Goal: Task Accomplishment & Management: Complete application form

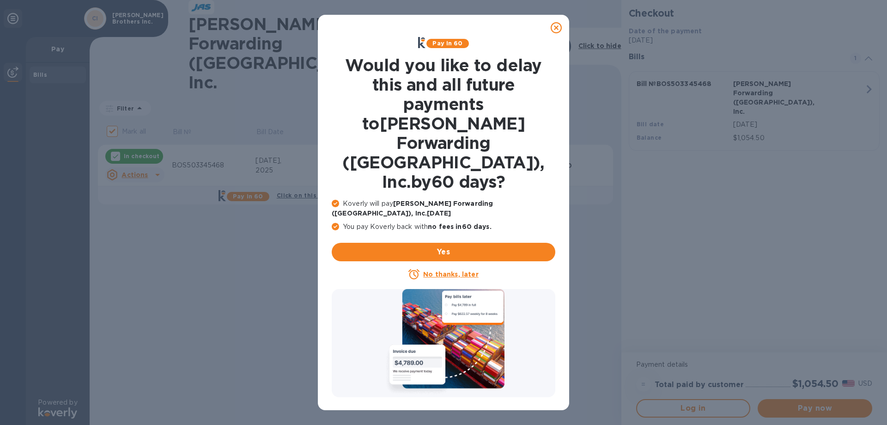
click at [434, 270] on u "No thanks, later" at bounding box center [450, 273] width 55 height 7
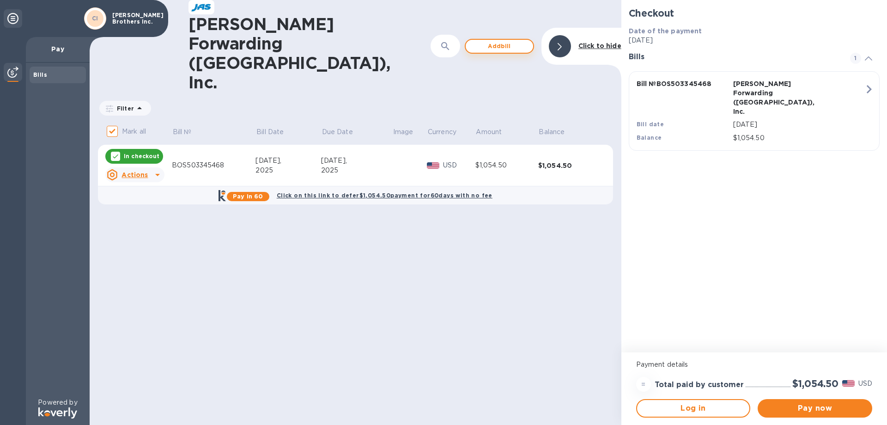
click at [504, 41] on span "Add bill" at bounding box center [499, 46] width 53 height 11
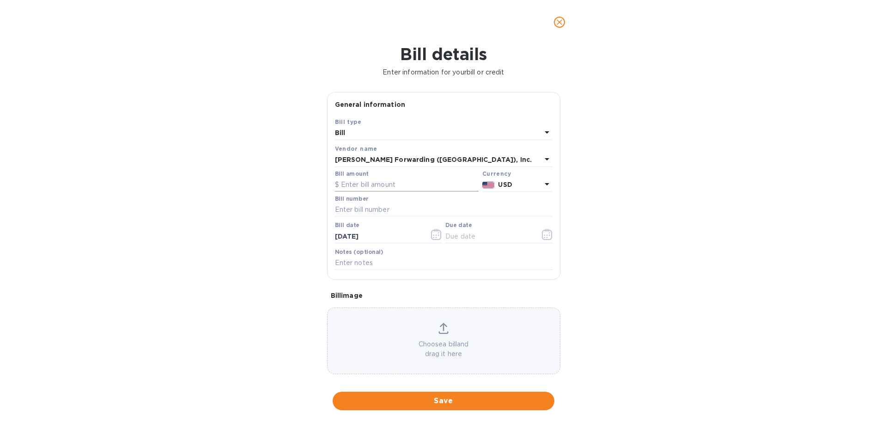
click at [406, 183] on input "text" at bounding box center [407, 185] width 144 height 14
type input "1,104.50"
click at [359, 212] on input "text" at bounding box center [444, 210] width 218 height 14
type input "BOS503348003"
click at [431, 237] on icon "button" at bounding box center [436, 234] width 11 height 11
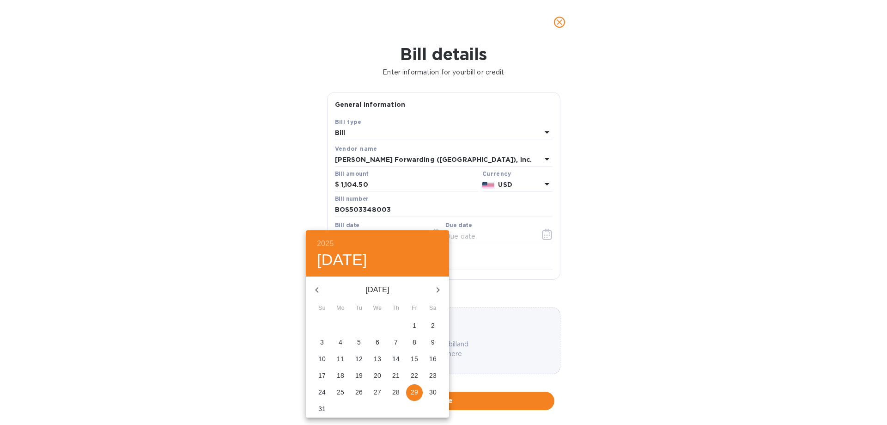
click at [399, 360] on p "14" at bounding box center [395, 358] width 7 height 9
type input "[DATE]"
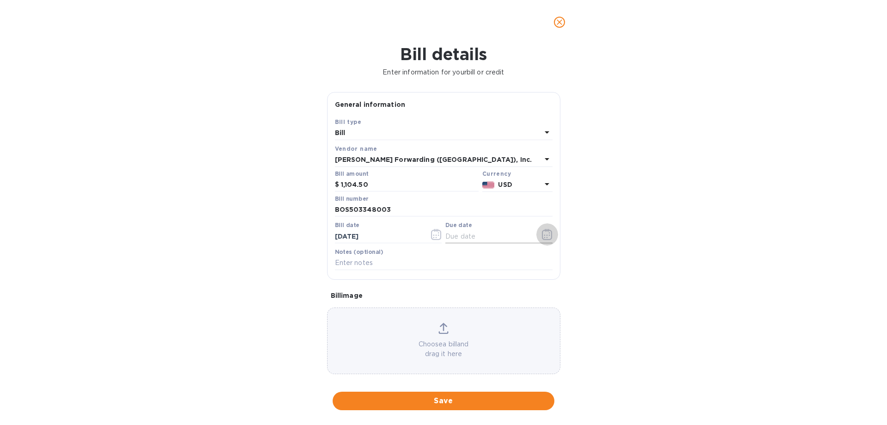
click at [544, 231] on icon "button" at bounding box center [547, 234] width 10 height 11
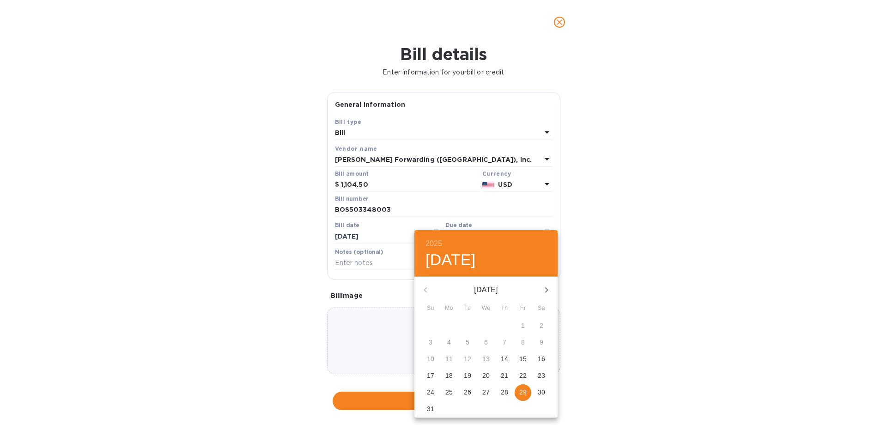
click at [546, 287] on icon "button" at bounding box center [546, 290] width 3 height 6
click at [523, 341] on p "12" at bounding box center [522, 341] width 7 height 9
type input "[DATE]"
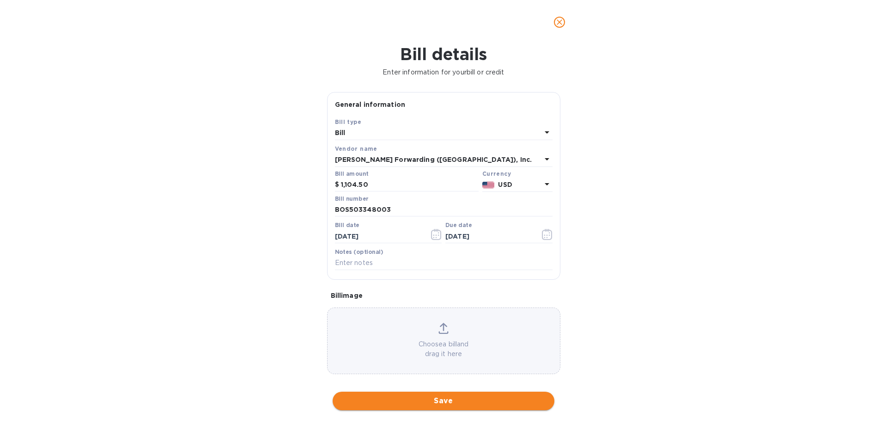
click at [423, 402] on span "Save" at bounding box center [443, 400] width 207 height 11
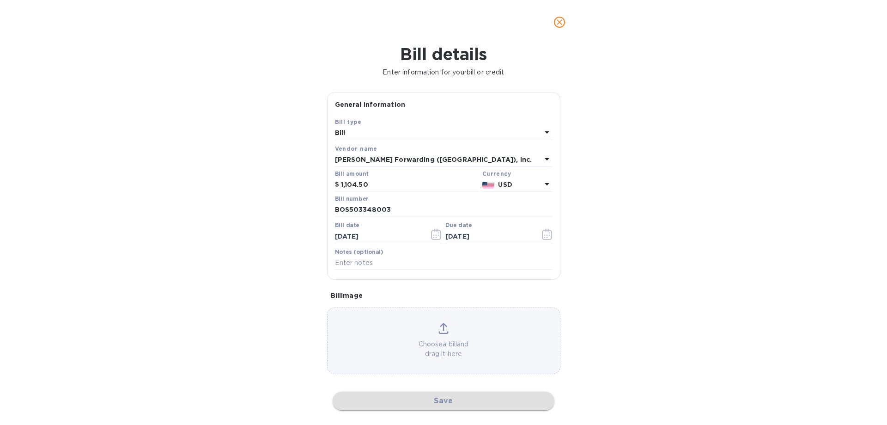
checkbox input "false"
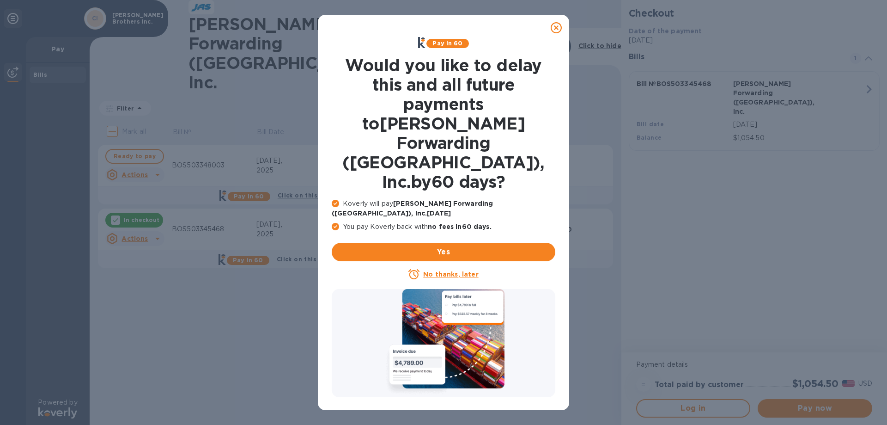
click at [447, 270] on u "No thanks, later" at bounding box center [450, 273] width 55 height 7
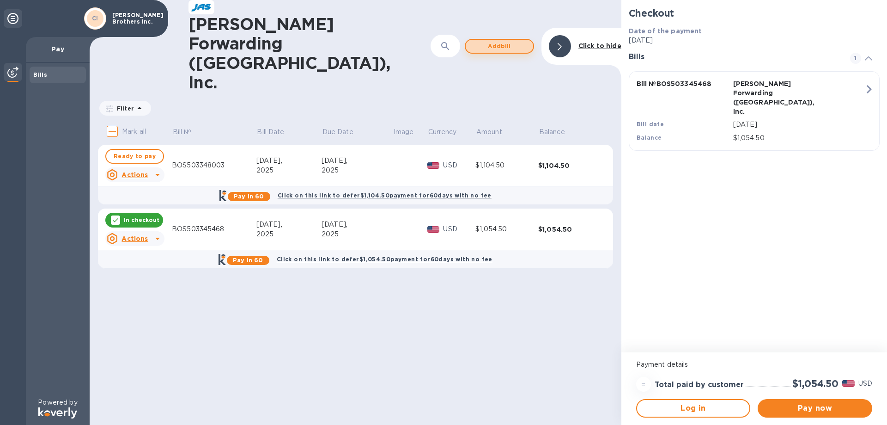
click at [505, 41] on span "Add bill" at bounding box center [499, 46] width 53 height 11
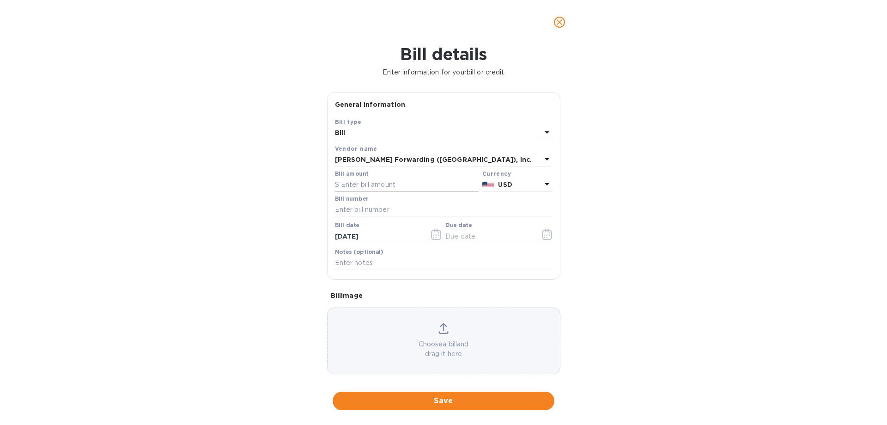
click at [404, 188] on input "text" at bounding box center [407, 185] width 144 height 14
type input "1,061.50"
click at [395, 211] on input "text" at bounding box center [444, 210] width 218 height 14
type input "O"
type input "BOS503348004"
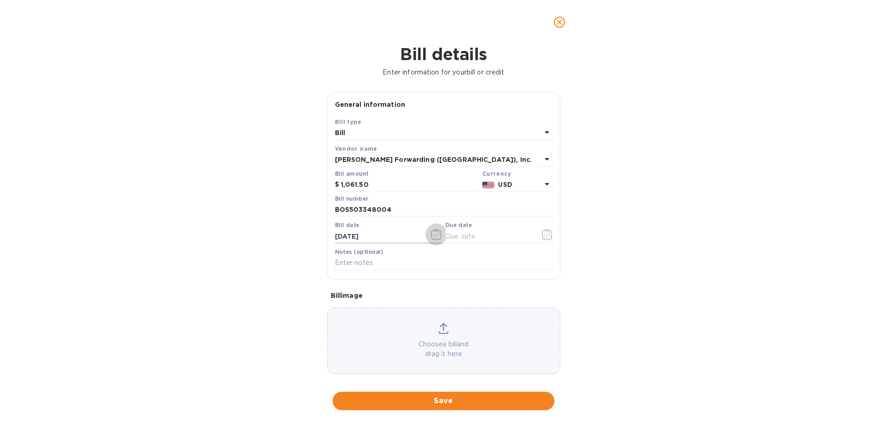
click at [433, 237] on icon "button" at bounding box center [436, 234] width 11 height 11
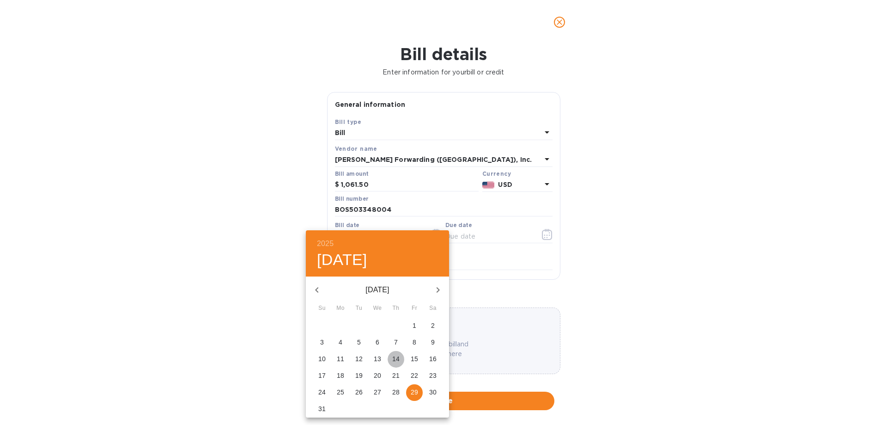
click at [397, 361] on p "14" at bounding box center [395, 358] width 7 height 9
type input "[DATE]"
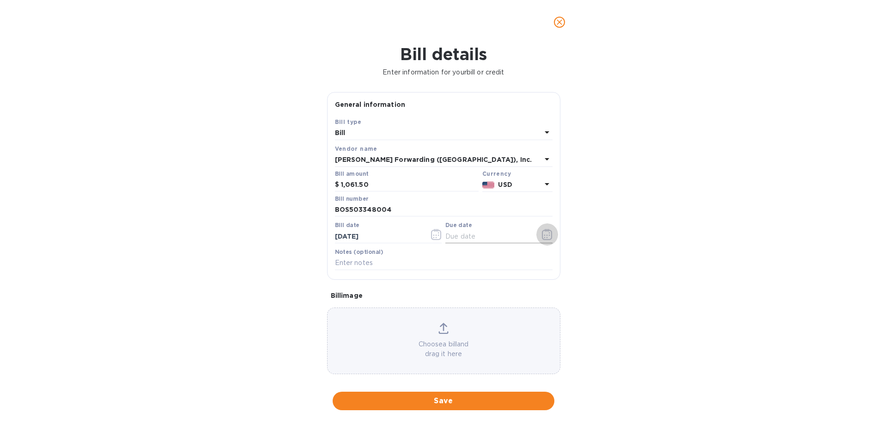
click at [543, 234] on icon "button" at bounding box center [547, 234] width 11 height 11
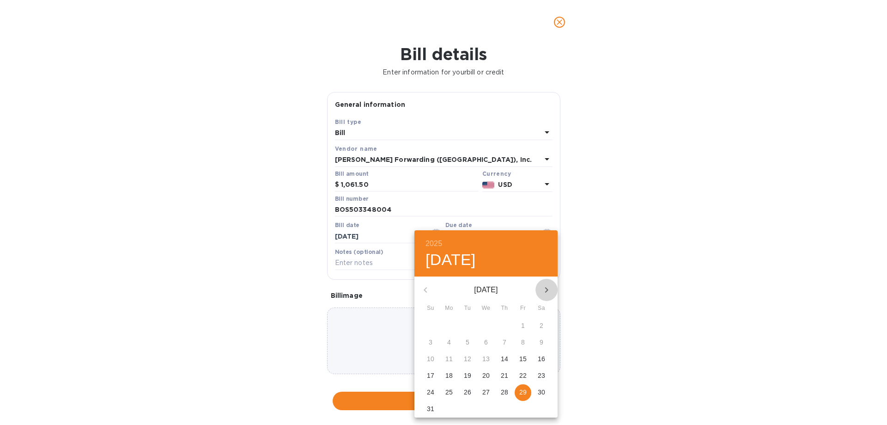
click at [548, 288] on icon "button" at bounding box center [546, 289] width 11 height 11
click at [526, 345] on p "12" at bounding box center [522, 341] width 7 height 9
type input "[DATE]"
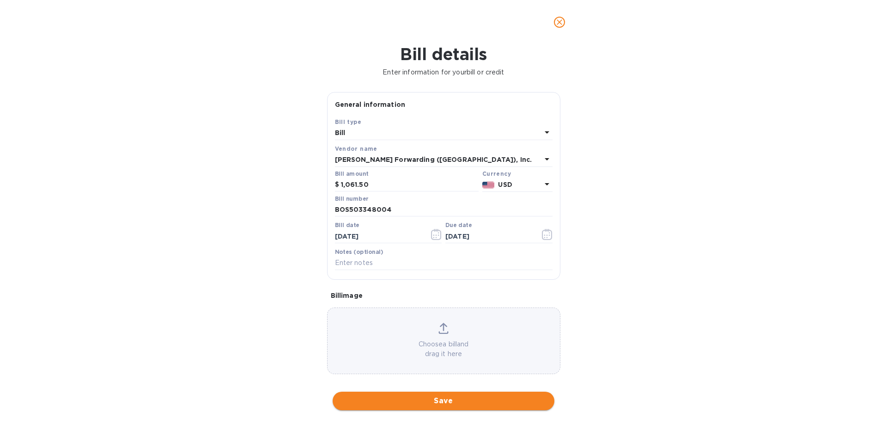
click at [445, 405] on span "Save" at bounding box center [443, 400] width 207 height 11
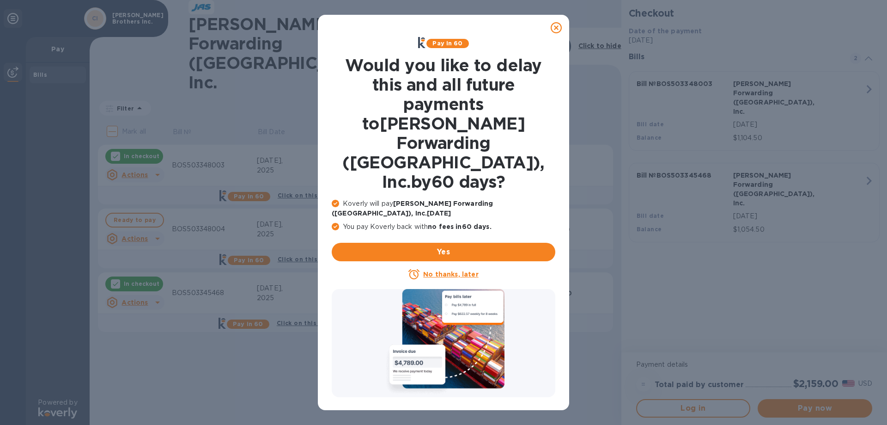
click at [460, 270] on u "No thanks, later" at bounding box center [450, 273] width 55 height 7
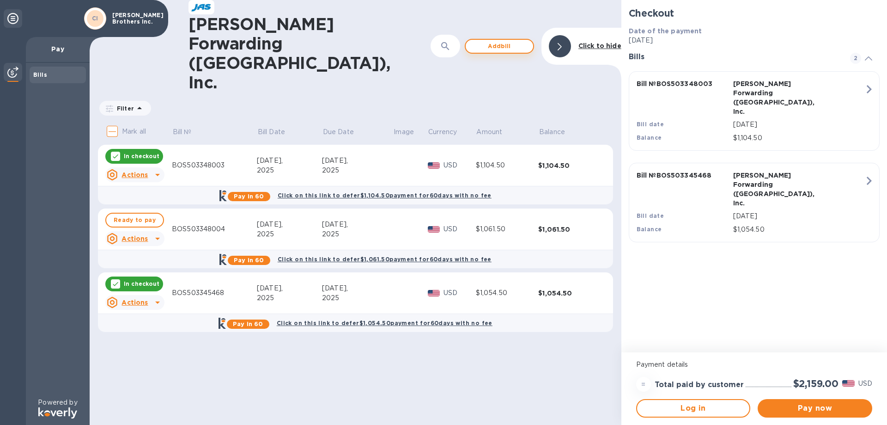
click at [479, 41] on span "Add bill" at bounding box center [499, 46] width 53 height 11
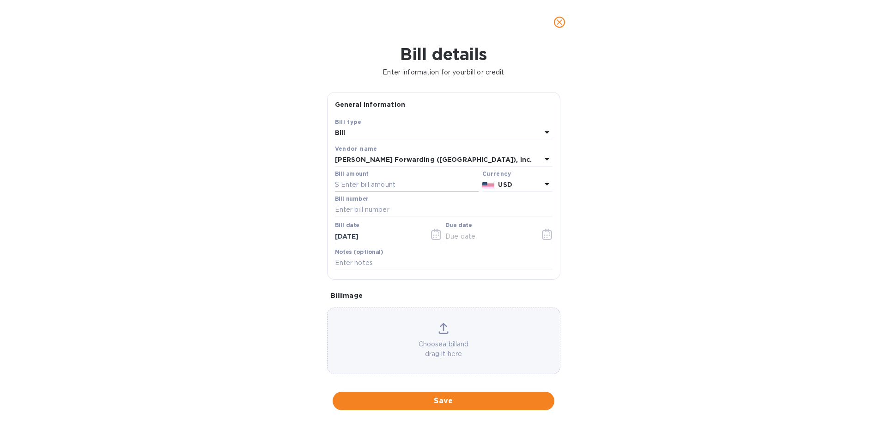
click at [374, 182] on input "text" at bounding box center [407, 185] width 144 height 14
type input "1,023.50"
click at [369, 210] on input "text" at bounding box center [444, 210] width 218 height 14
type input "BOS503348005"
click at [440, 236] on button "button" at bounding box center [436, 234] width 22 height 22
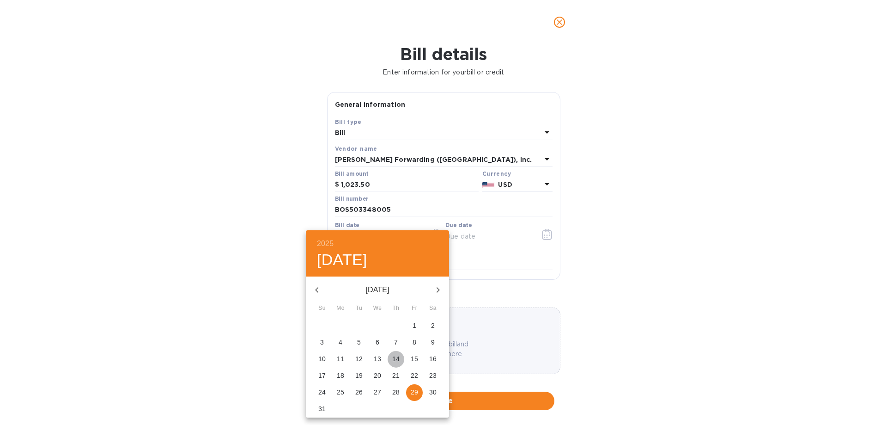
click at [396, 358] on p "14" at bounding box center [395, 358] width 7 height 9
type input "[DATE]"
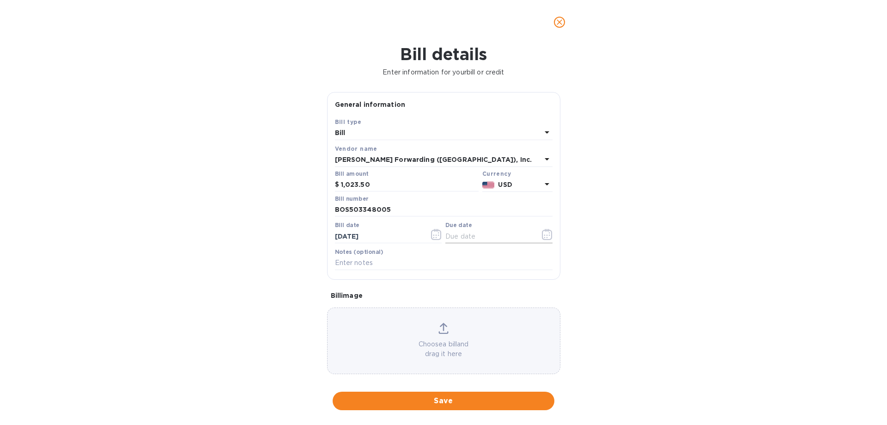
click at [542, 229] on icon "button" at bounding box center [547, 234] width 10 height 11
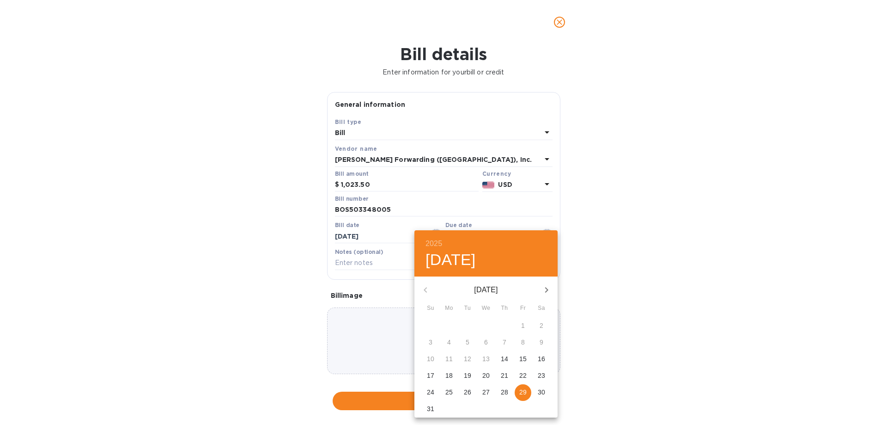
click at [544, 284] on icon "button" at bounding box center [546, 289] width 11 height 11
click at [527, 340] on span "12" at bounding box center [523, 341] width 17 height 9
type input "[DATE]"
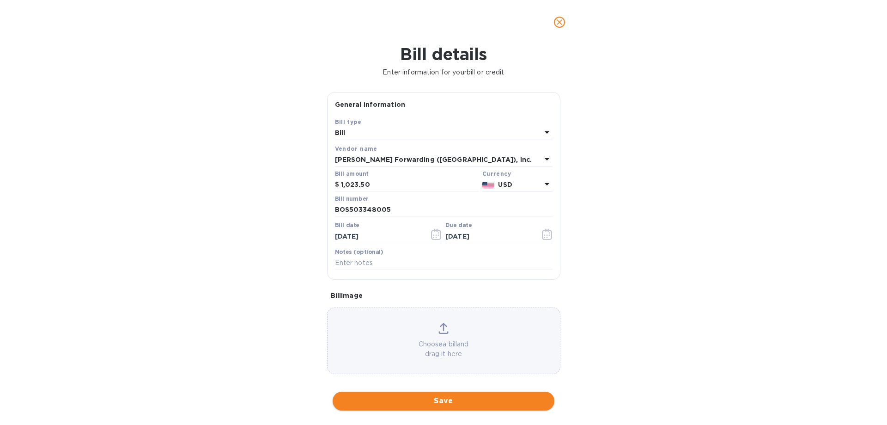
click at [404, 406] on button "Save" at bounding box center [444, 400] width 222 height 18
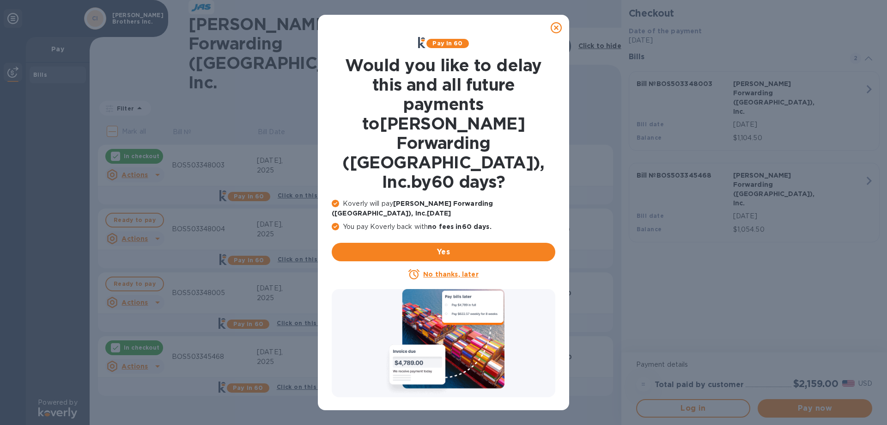
click at [455, 270] on u "No thanks, later" at bounding box center [450, 273] width 55 height 7
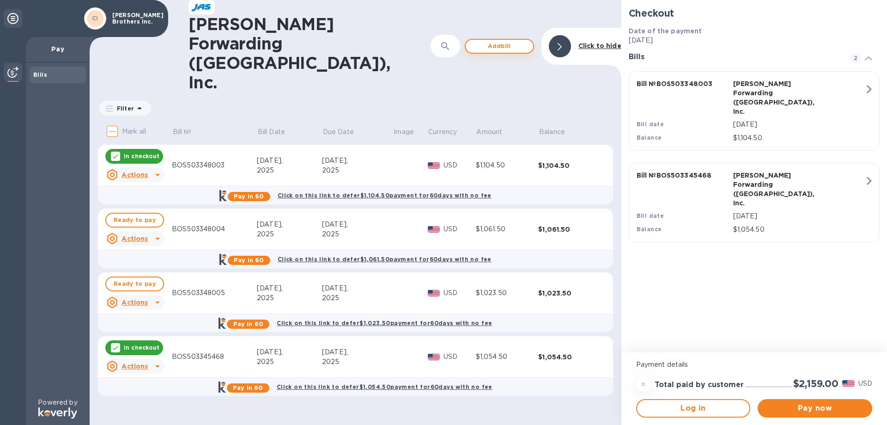
click at [500, 41] on span "Add bill" at bounding box center [499, 46] width 53 height 11
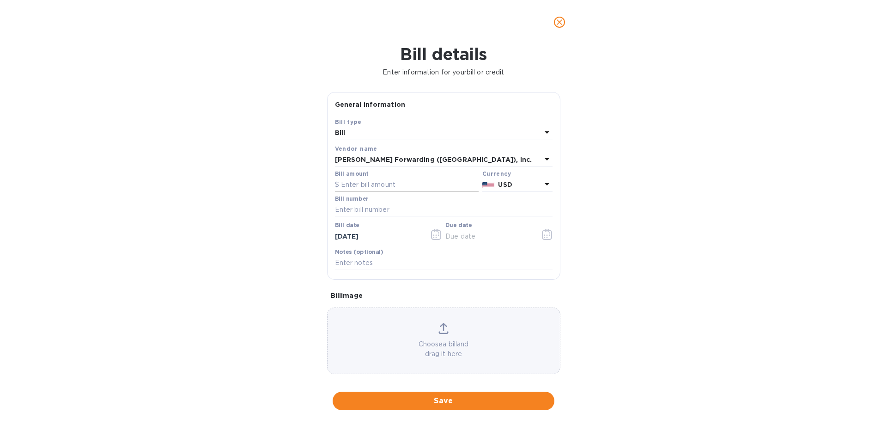
click at [393, 184] on input "text" at bounding box center [407, 185] width 144 height 14
type input "1,168.50"
click at [391, 208] on input "text" at bounding box center [444, 210] width 218 height 14
type input "BOS503349498"
click at [431, 236] on icon "button" at bounding box center [436, 234] width 11 height 11
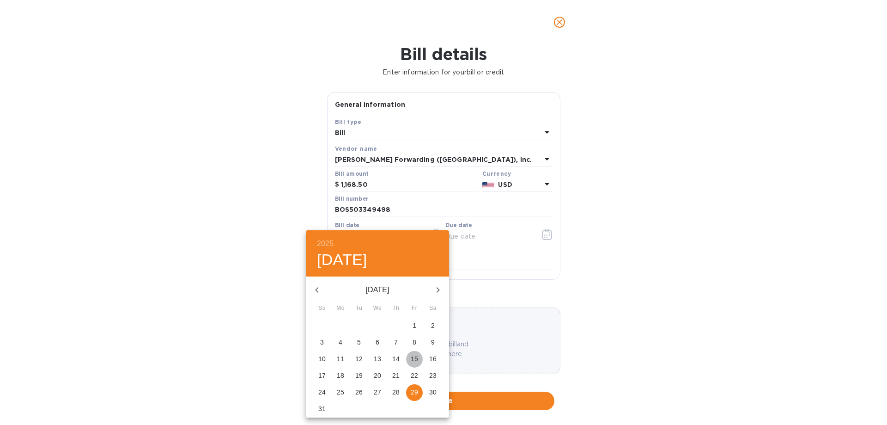
click at [418, 357] on span "15" at bounding box center [414, 358] width 17 height 9
type input "[DATE]"
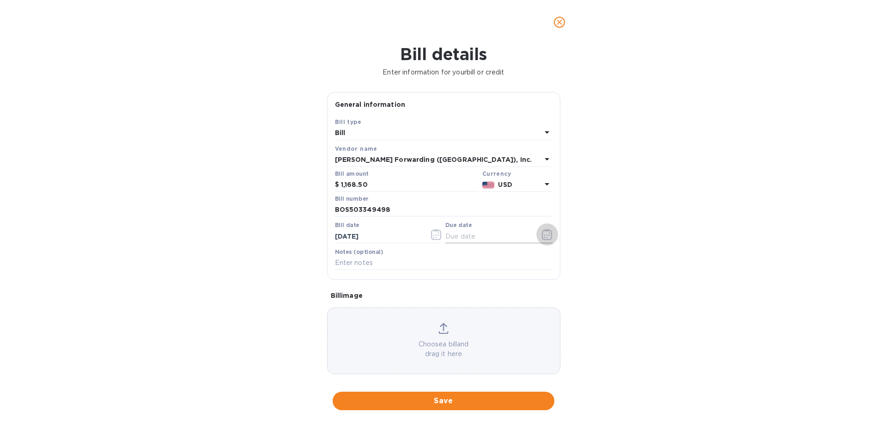
click at [546, 233] on icon "button" at bounding box center [547, 234] width 11 height 11
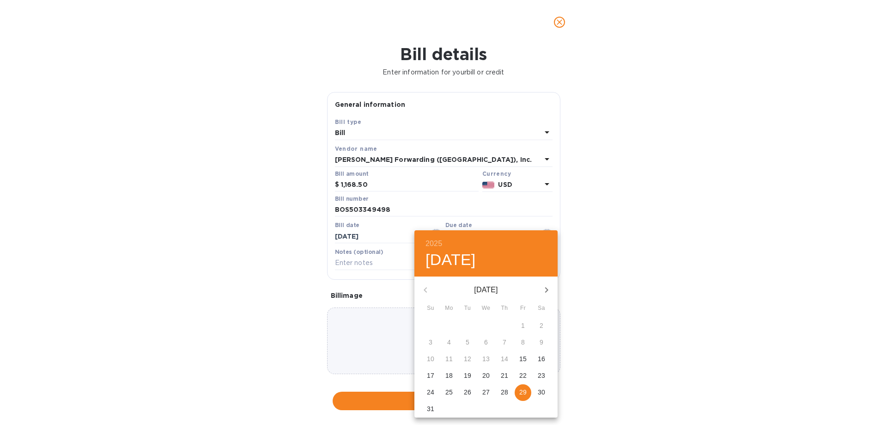
click at [546, 284] on icon "button" at bounding box center [546, 289] width 11 height 11
click at [522, 340] on p "12" at bounding box center [522, 341] width 7 height 9
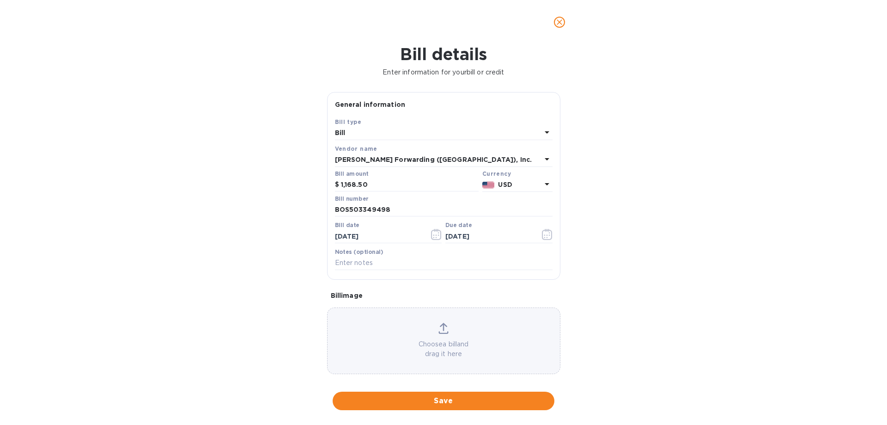
type input "[DATE]"
click at [456, 396] on span "Save" at bounding box center [443, 400] width 207 height 11
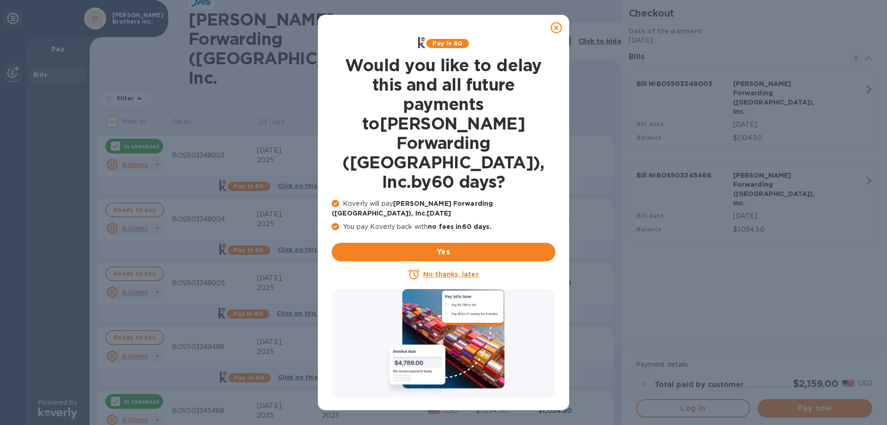
click at [441, 270] on u "No thanks, later" at bounding box center [450, 273] width 55 height 7
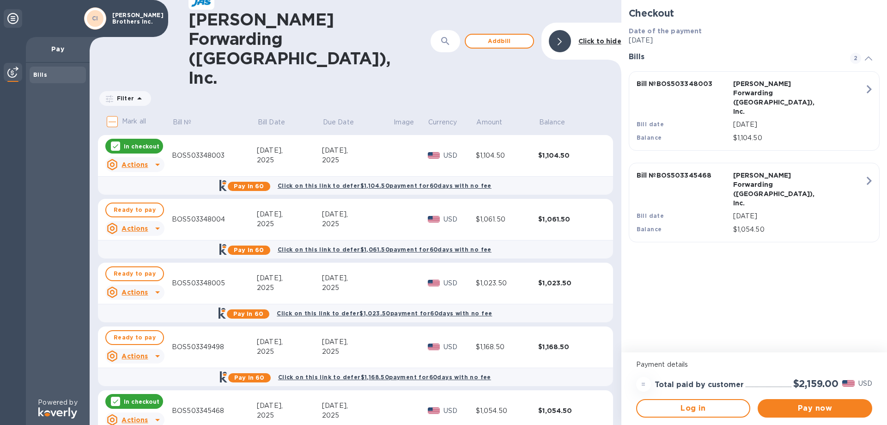
click at [117, 112] on input "Mark all" at bounding box center [112, 121] width 19 height 19
checkbox input "true"
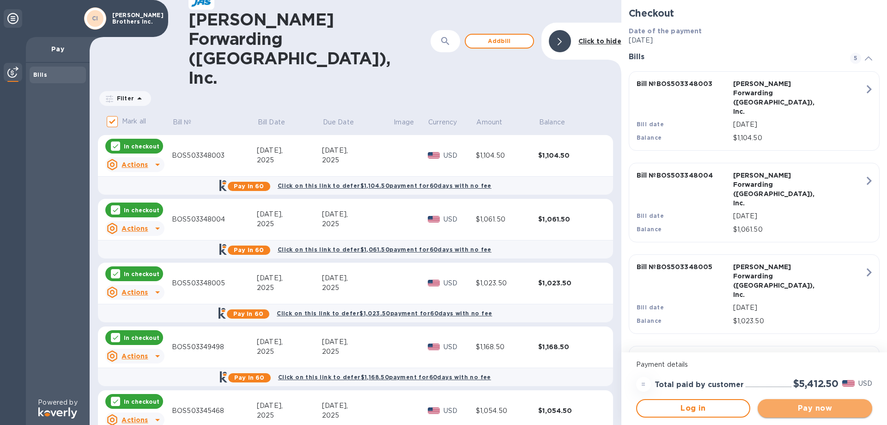
click at [799, 413] on button "Pay now" at bounding box center [815, 408] width 115 height 18
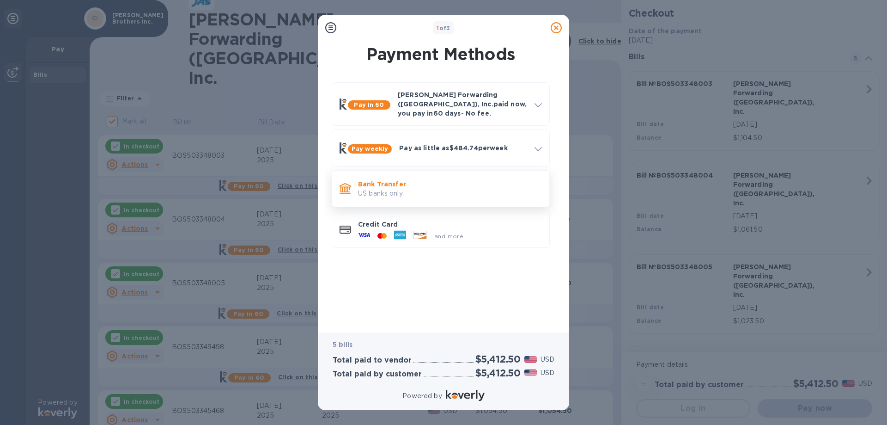
click at [399, 190] on p "US banks only." at bounding box center [450, 193] width 184 height 10
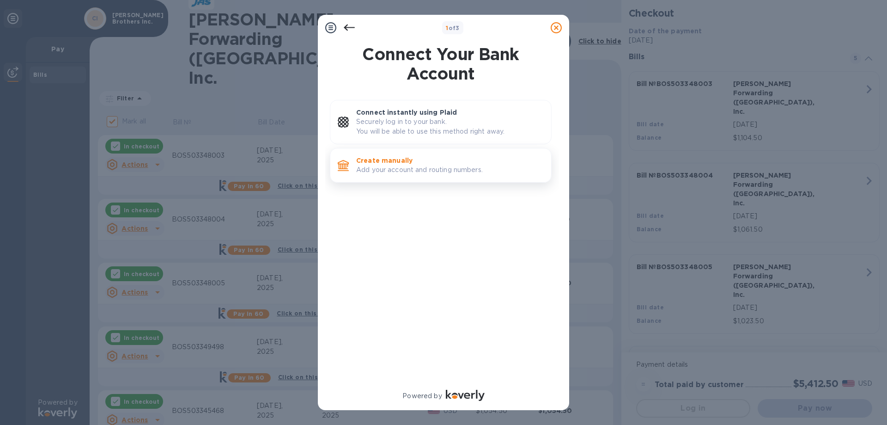
click at [422, 156] on p "Create manually" at bounding box center [450, 160] width 188 height 9
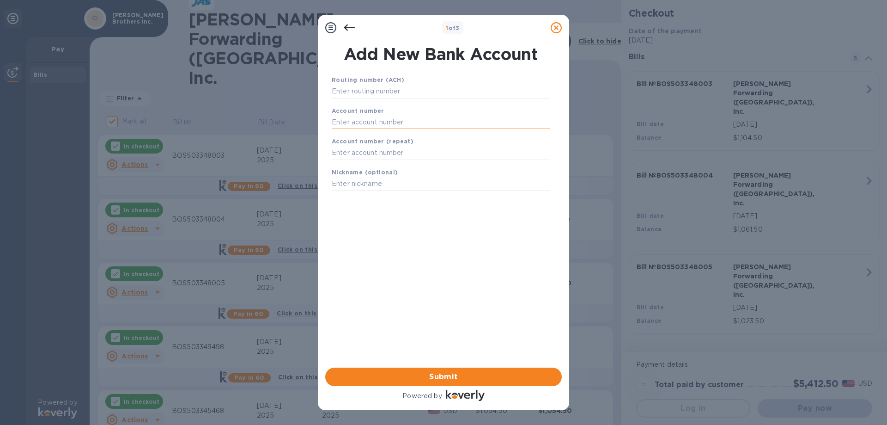
click at [393, 121] on input "text" at bounding box center [441, 122] width 218 height 14
type input "4127705689"
click at [406, 146] on input "text" at bounding box center [441, 153] width 218 height 14
type input "4127705689"
click at [373, 189] on input "text" at bounding box center [441, 184] width 218 height 14
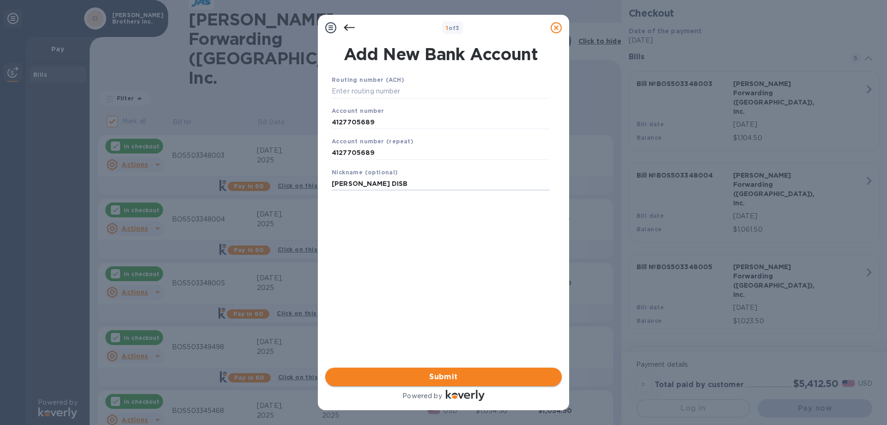
type input "[PERSON_NAME] DISB"
click at [426, 372] on span "Submit" at bounding box center [444, 376] width 222 height 11
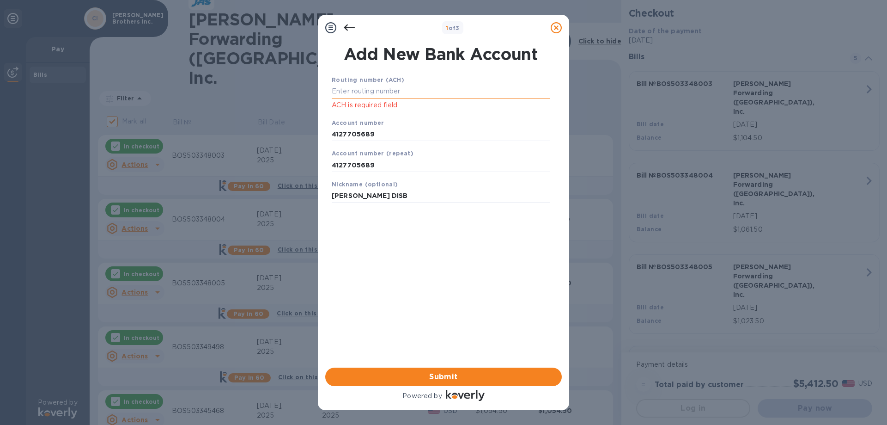
click at [396, 92] on input "text" at bounding box center [441, 92] width 218 height 14
type input "121000248"
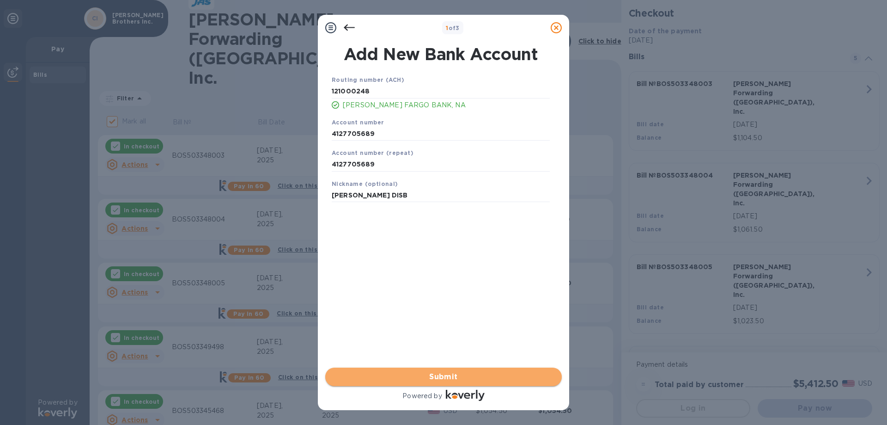
click at [439, 379] on span "Submit" at bounding box center [444, 376] width 222 height 11
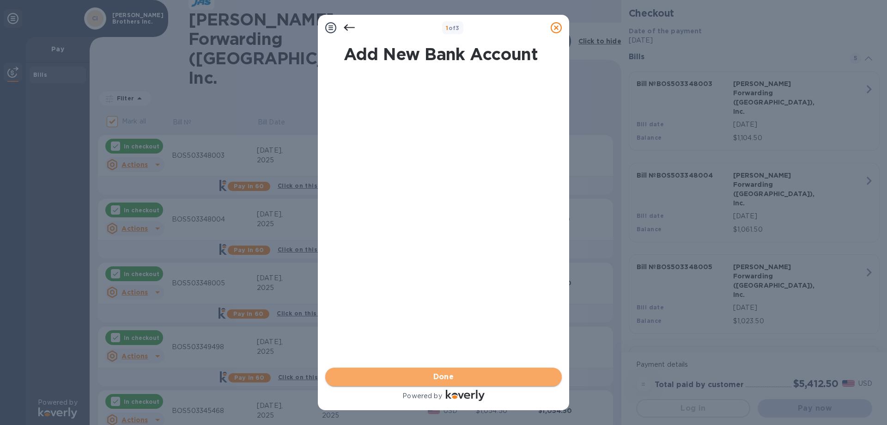
click at [437, 373] on span "Done" at bounding box center [443, 376] width 21 height 11
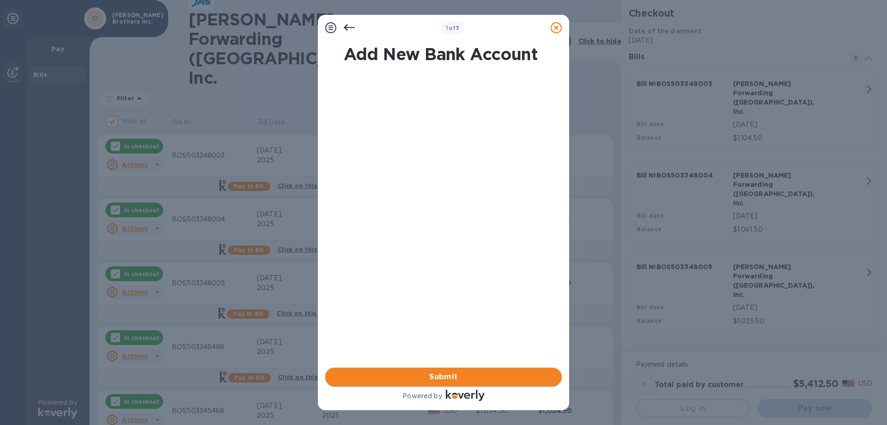
click at [444, 381] on span "Submit" at bounding box center [444, 376] width 222 height 11
